Goal: Task Accomplishment & Management: Complete application form

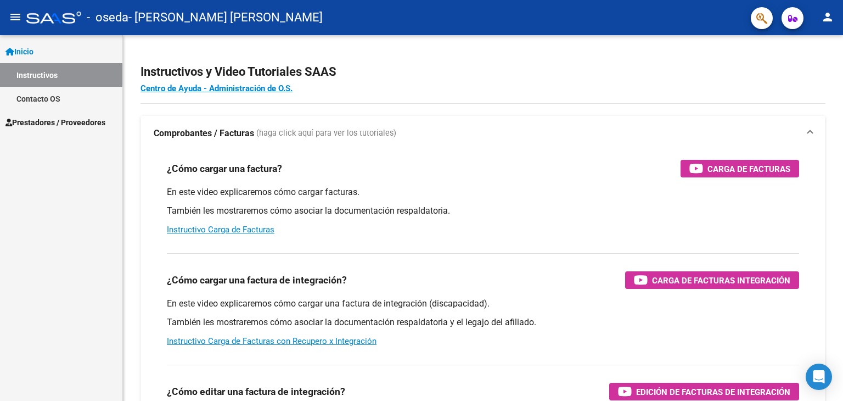
click at [41, 118] on span "Prestadores / Proveedores" at bounding box center [55, 122] width 100 height 12
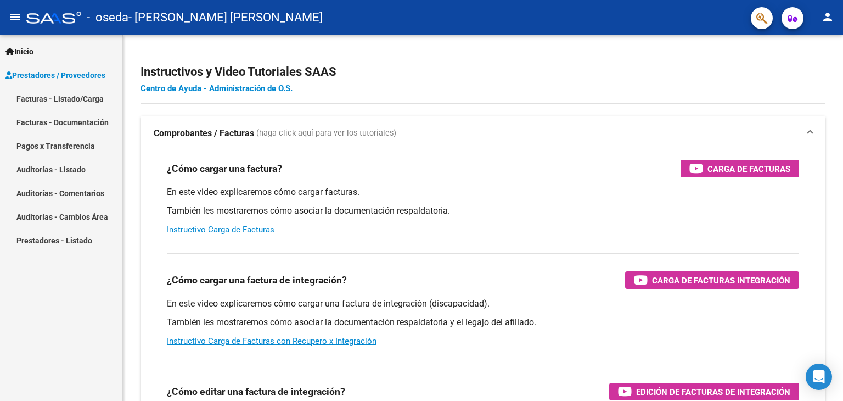
click at [55, 101] on link "Facturas - Listado/Carga" at bounding box center [61, 99] width 122 height 24
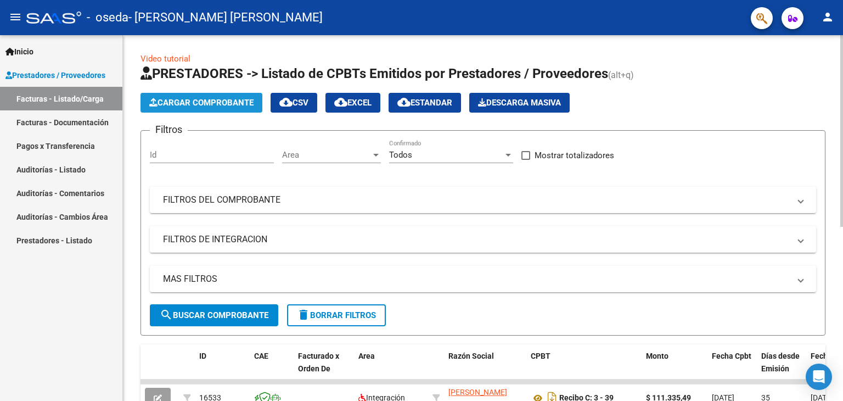
click at [200, 109] on button "Cargar Comprobante" at bounding box center [202, 103] width 122 height 20
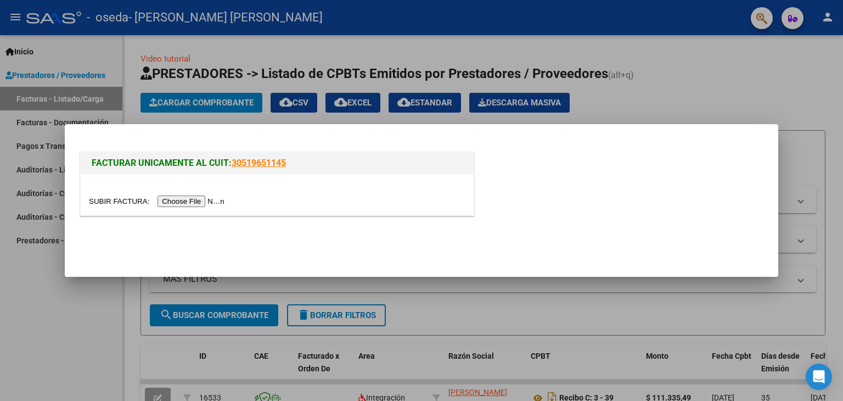
click at [200, 201] on input "file" at bounding box center [158, 201] width 139 height 12
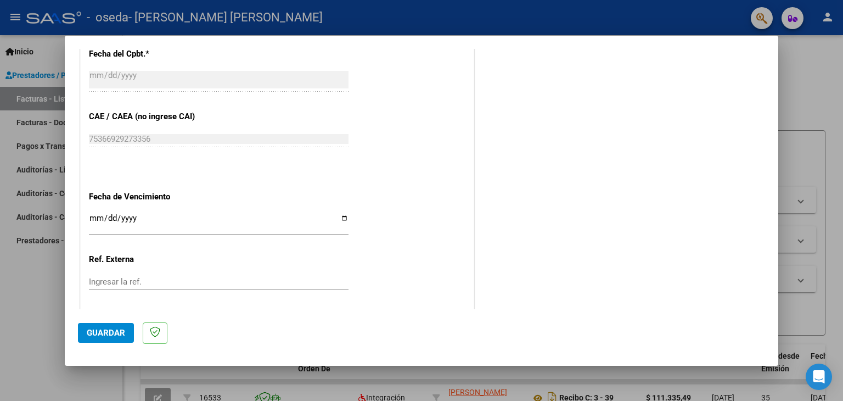
scroll to position [692, 0]
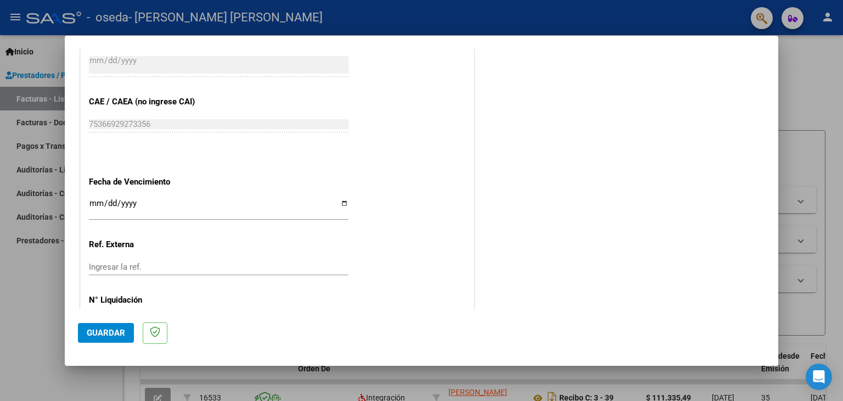
click at [96, 203] on input "Ingresar la fecha" at bounding box center [219, 208] width 260 height 18
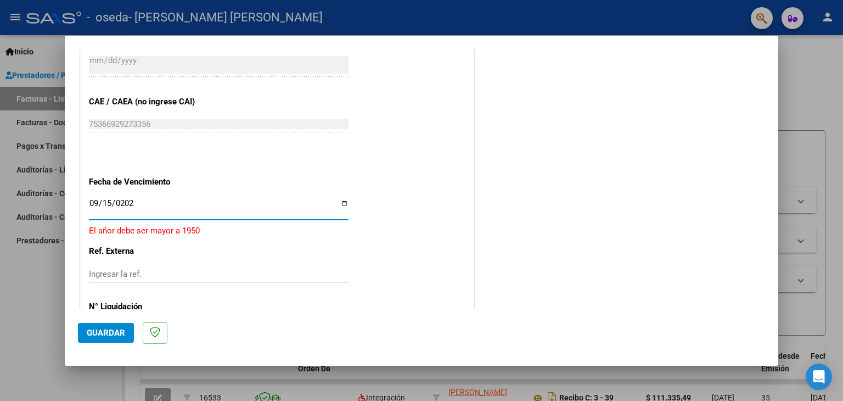
type input "[DATE]"
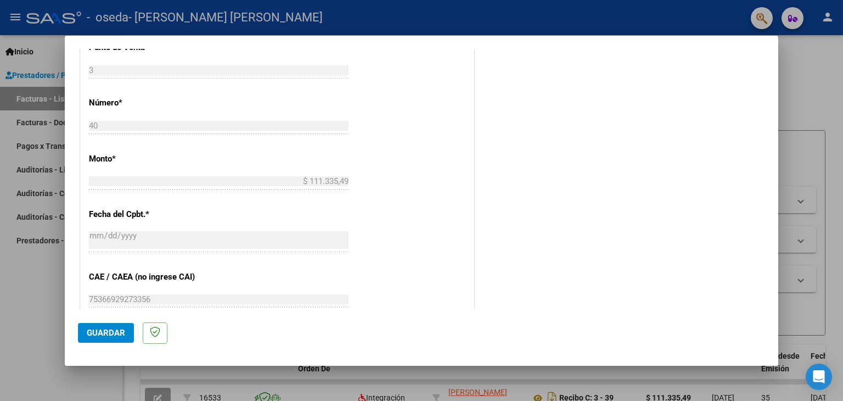
scroll to position [510, 0]
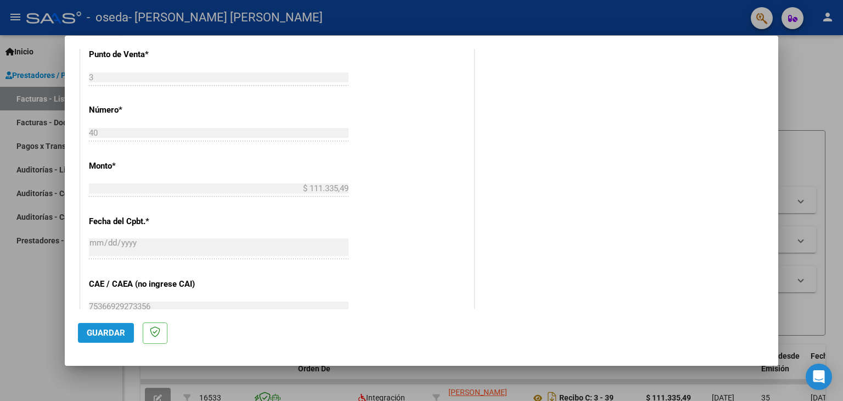
click at [109, 336] on span "Guardar" at bounding box center [106, 333] width 38 height 10
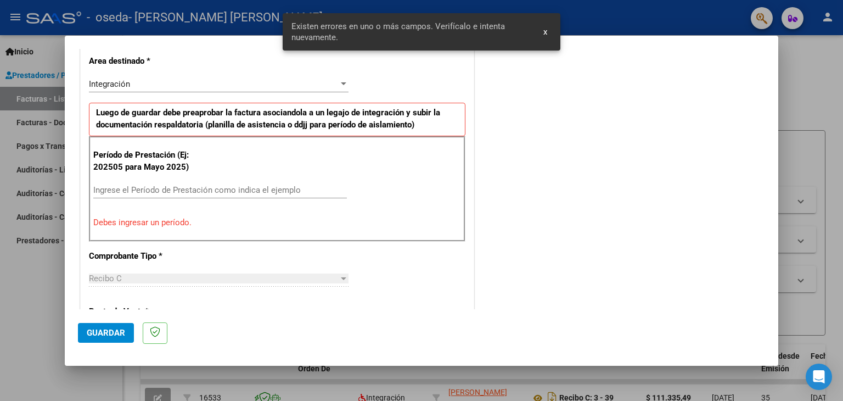
scroll to position [251, 0]
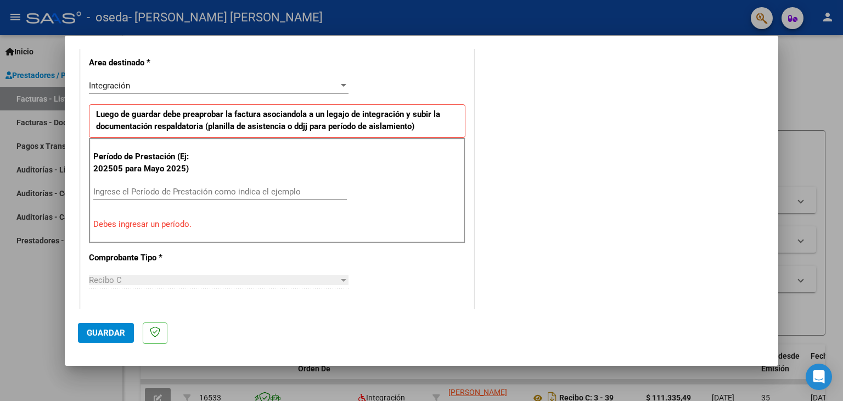
click at [189, 188] on input "Ingrese el Período de Prestación como indica el ejemplo" at bounding box center [220, 192] width 254 height 10
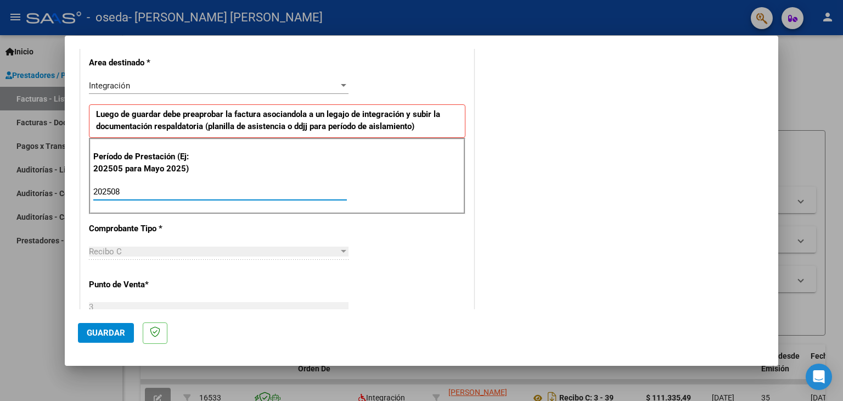
type input "202508"
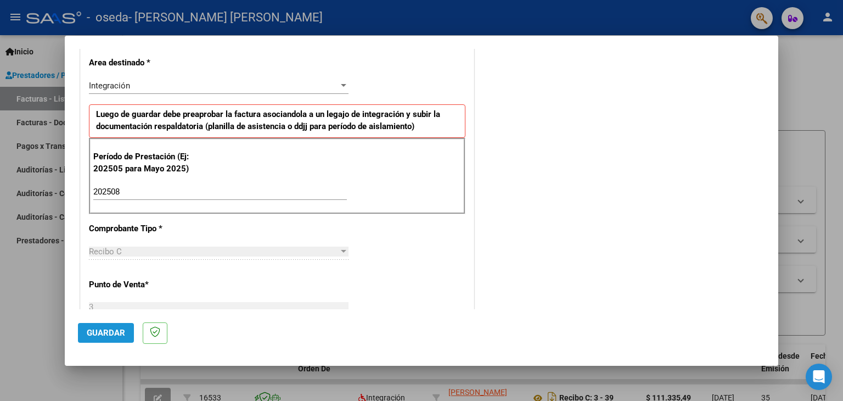
click at [98, 332] on span "Guardar" at bounding box center [106, 333] width 38 height 10
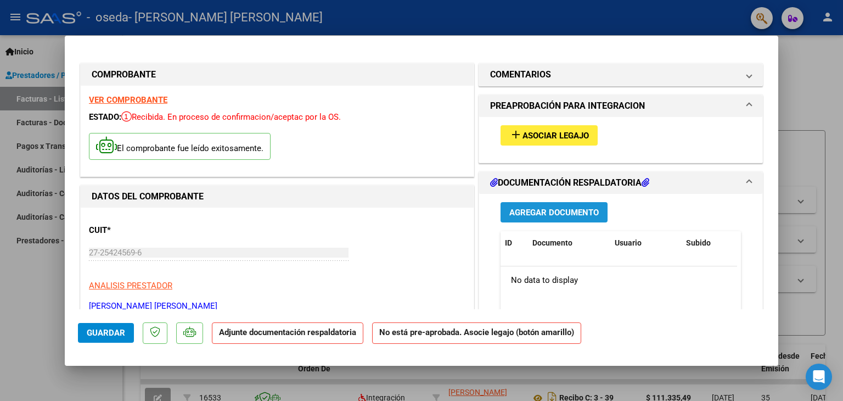
click at [563, 212] on span "Agregar Documento" at bounding box center [555, 213] width 90 height 10
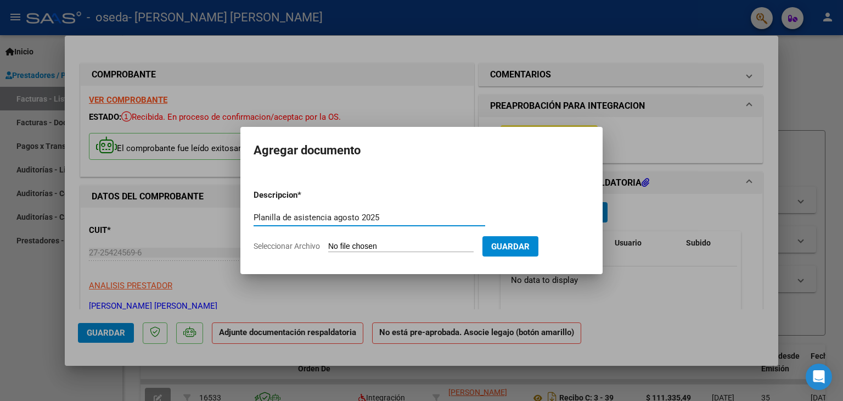
type input "Planilla de asistencia agosto 2025"
click at [303, 247] on span "Seleccionar Archivo" at bounding box center [287, 246] width 66 height 9
click at [328, 247] on input "Seleccionar Archivo" at bounding box center [401, 247] width 146 height 10
click at [312, 247] on span "Seleccionar Archivo" at bounding box center [287, 246] width 66 height 9
click at [328, 247] on input "Seleccionar Archivo" at bounding box center [401, 247] width 146 height 10
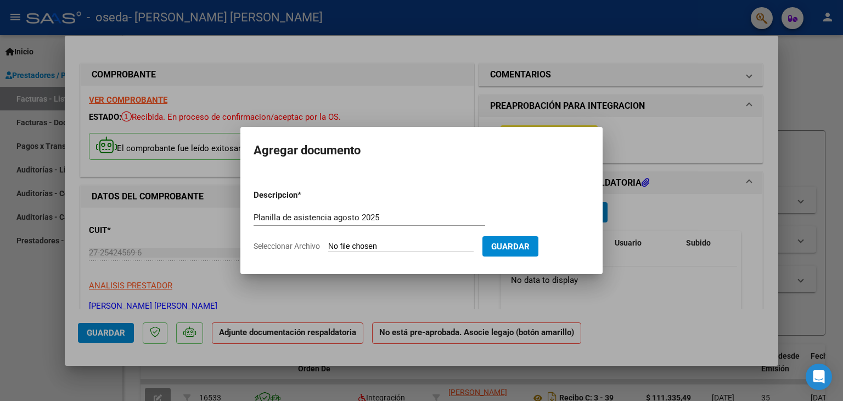
click at [291, 245] on span "Seleccionar Archivo" at bounding box center [287, 246] width 66 height 9
click at [328, 245] on input "Seleccionar Archivo" at bounding box center [401, 247] width 146 height 10
type input "C:\fakepath\[PERSON_NAME] - [GEOGRAPHIC_DATA] [DATE].pdf"
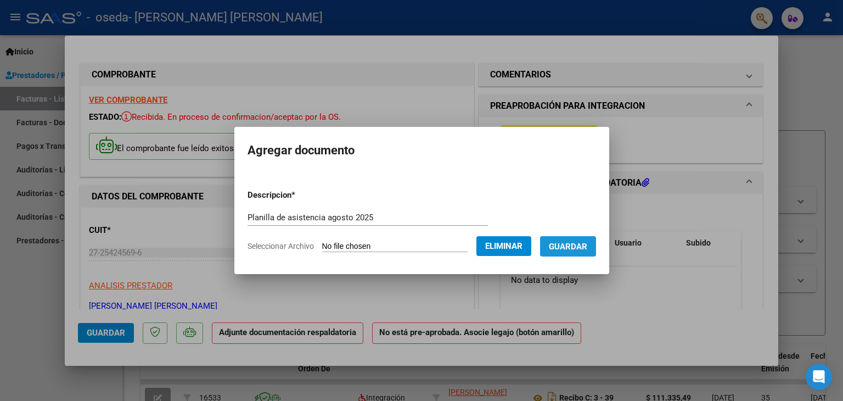
click at [577, 250] on span "Guardar" at bounding box center [568, 247] width 38 height 10
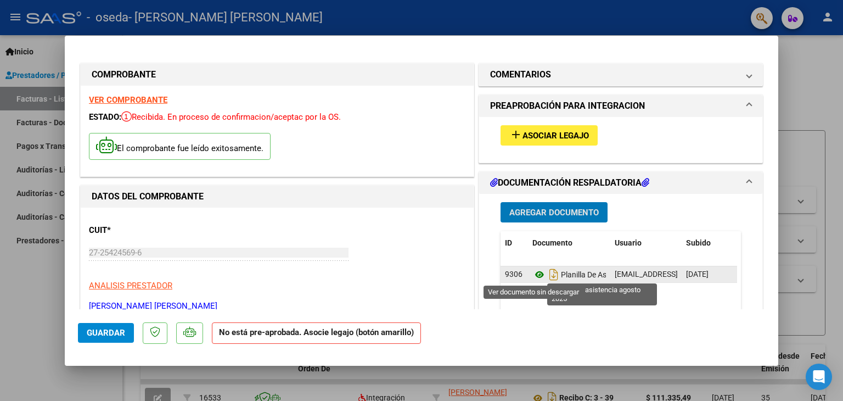
click at [535, 271] on icon at bounding box center [540, 274] width 14 height 13
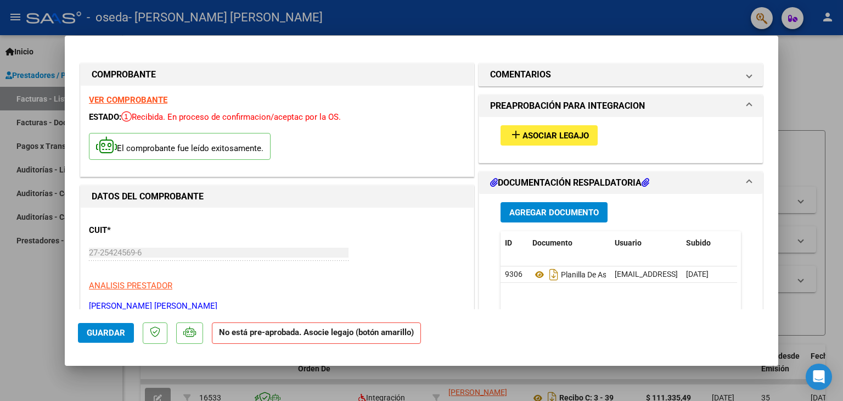
click at [91, 336] on span "Guardar" at bounding box center [106, 333] width 38 height 10
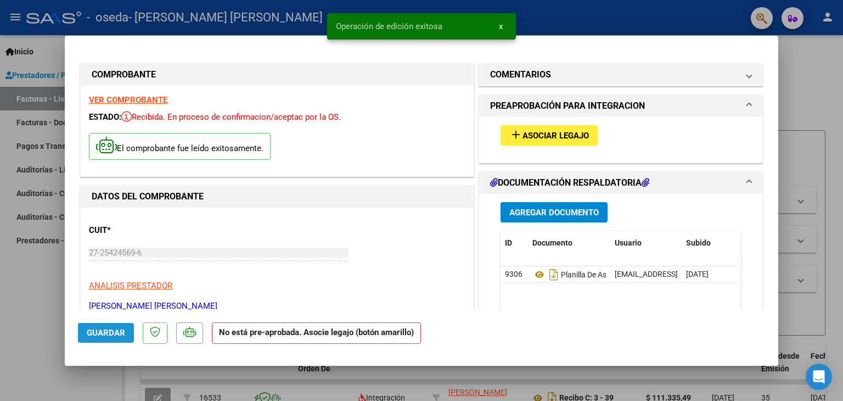
click at [91, 336] on span "Guardar" at bounding box center [106, 333] width 38 height 10
